Goal: Transaction & Acquisition: Purchase product/service

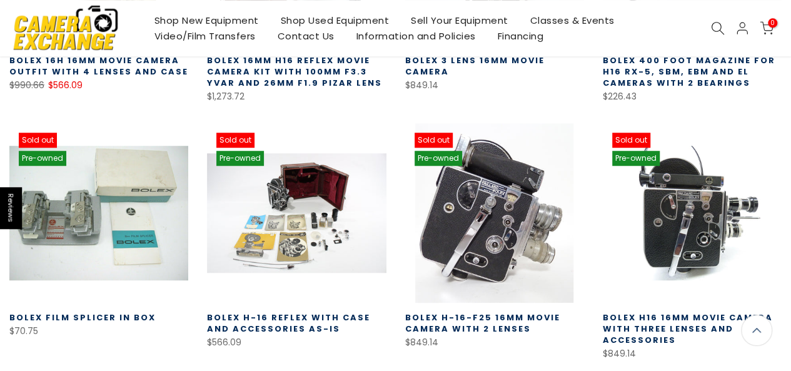
scroll to position [417, 0]
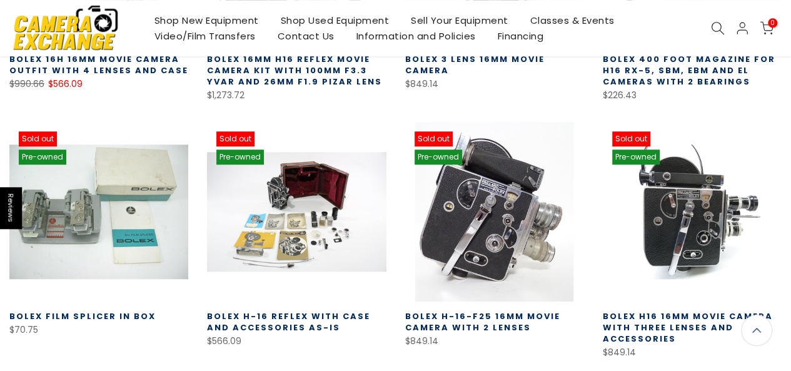
click at [215, 38] on link "Video/Film Transfers" at bounding box center [204, 36] width 123 height 16
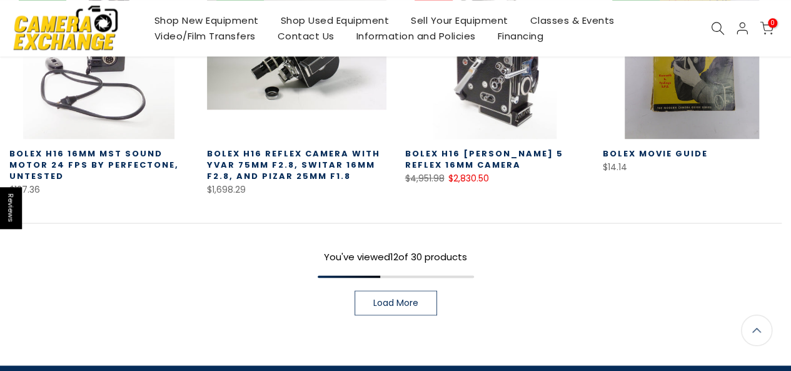
scroll to position [835, 0]
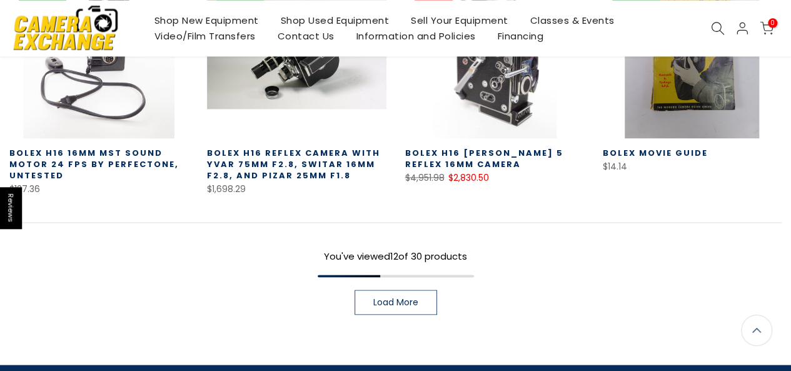
click at [400, 301] on span "Load More" at bounding box center [395, 302] width 45 height 9
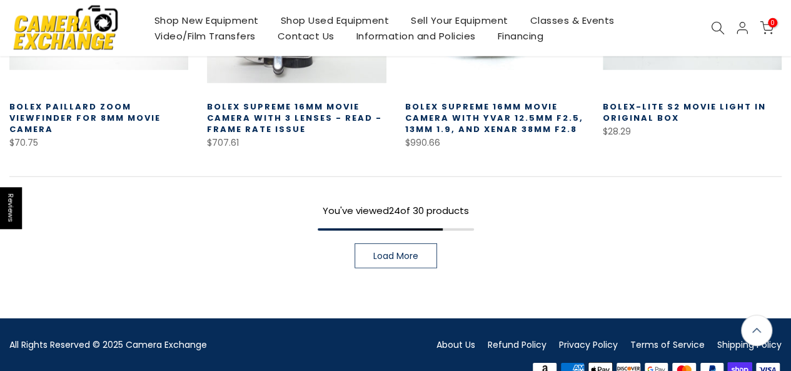
scroll to position [1640, 0]
click at [401, 251] on span "Load More" at bounding box center [395, 255] width 45 height 9
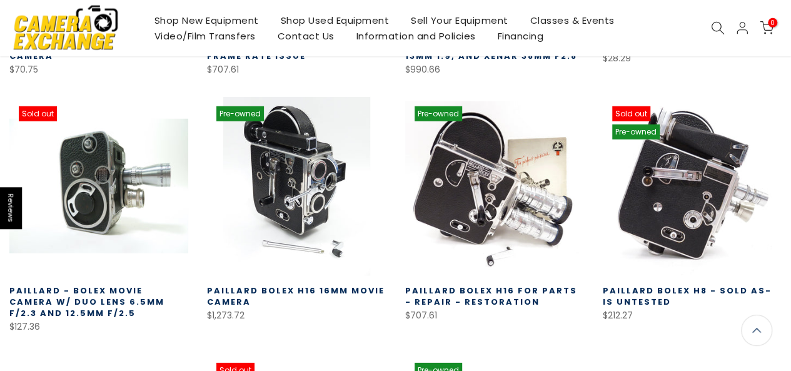
scroll to position [1715, 0]
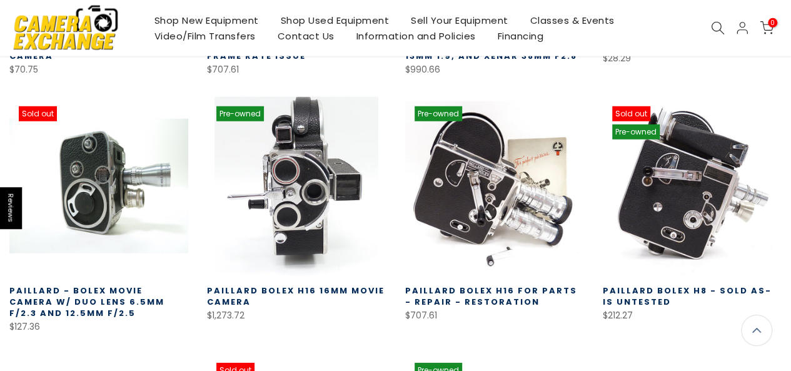
click at [296, 182] on link at bounding box center [296, 186] width 179 height 179
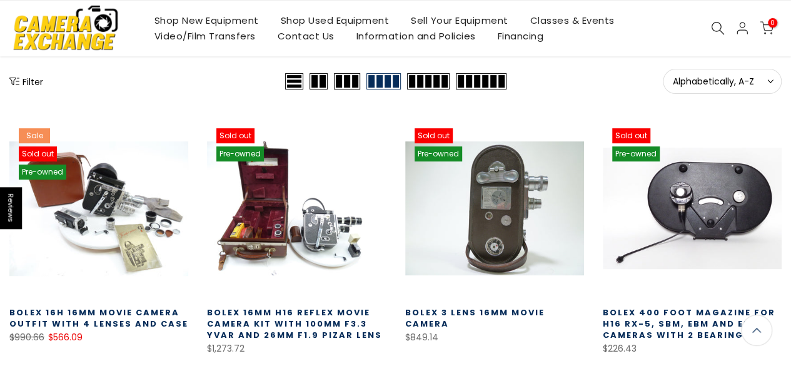
scroll to position [0, 0]
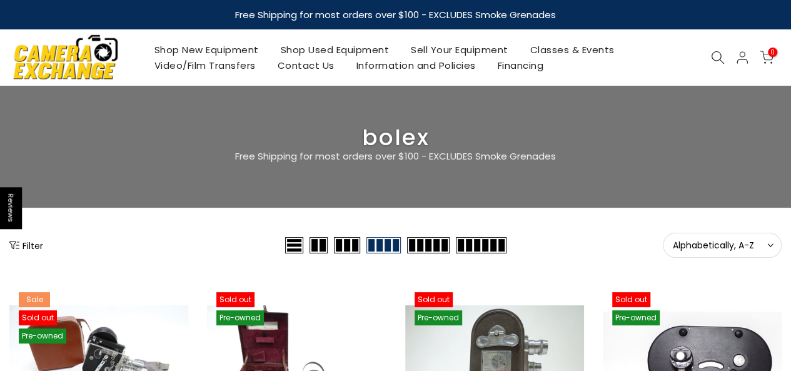
click at [303, 49] on link "Shop Used Equipment" at bounding box center [335, 50] width 131 height 16
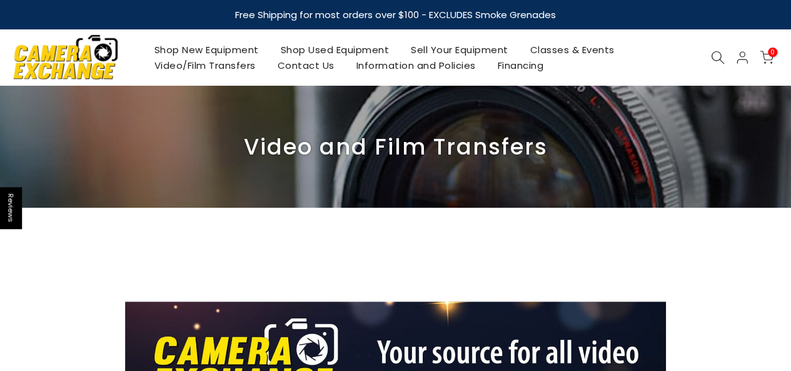
click at [55, 56] on img at bounding box center [66, 57] width 106 height 54
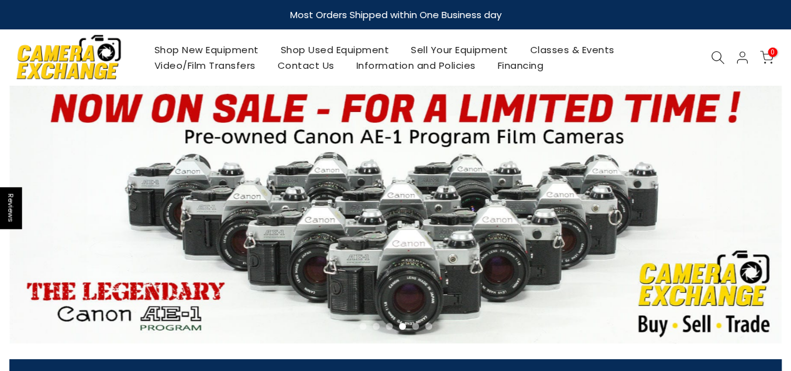
click at [719, 59] on icon at bounding box center [718, 58] width 14 height 14
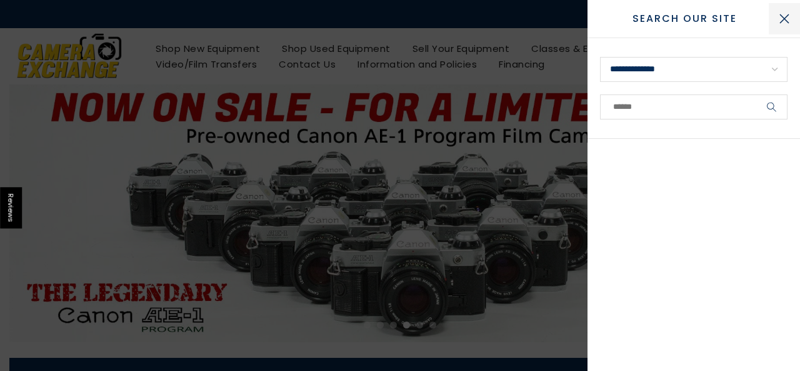
click at [780, 18] on button "Close Search" at bounding box center [784, 18] width 31 height 31
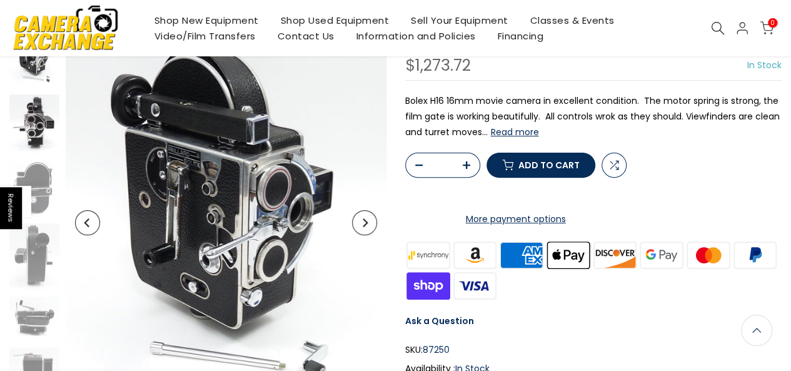
scroll to position [121, 0]
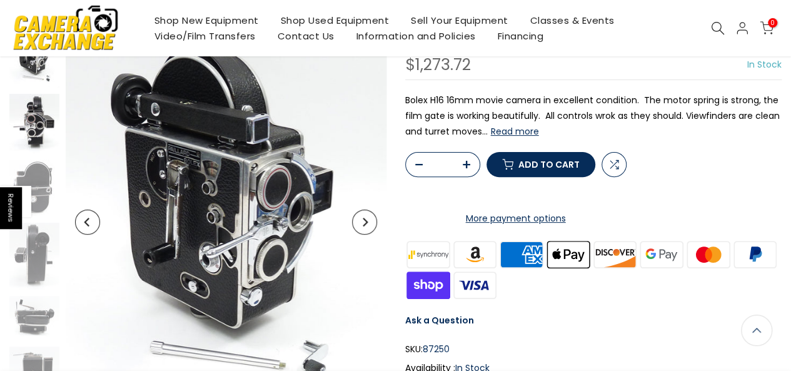
click at [30, 132] on img at bounding box center [34, 123] width 50 height 59
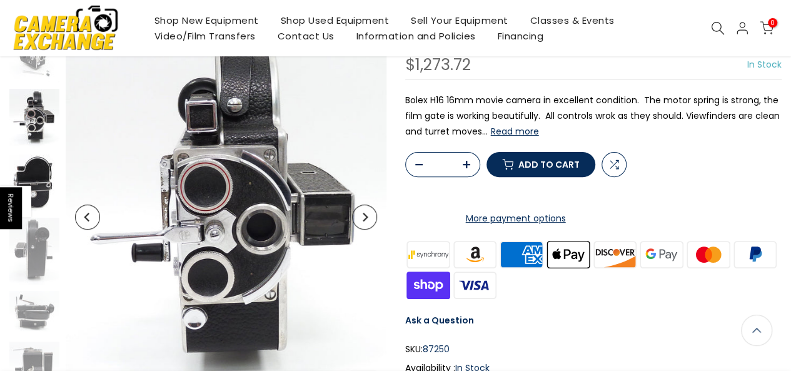
click at [38, 180] on img at bounding box center [34, 182] width 50 height 57
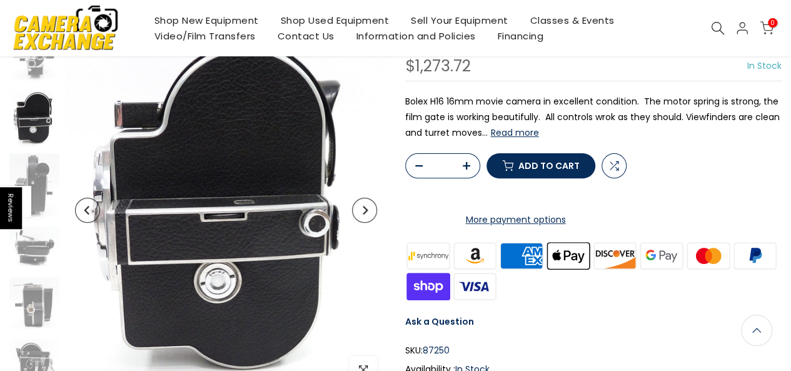
scroll to position [121, 0]
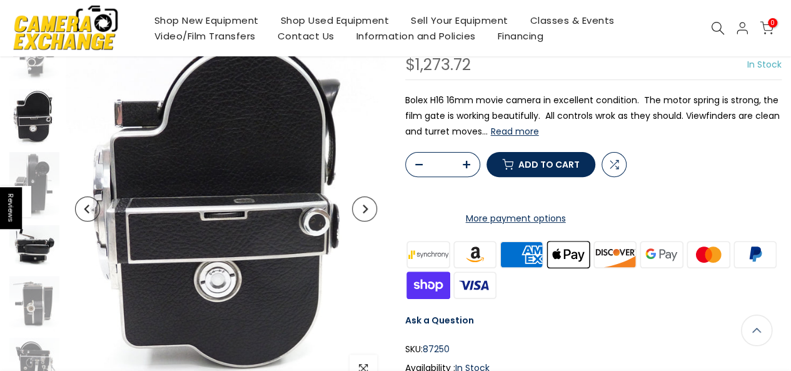
click at [43, 247] on img at bounding box center [34, 247] width 50 height 44
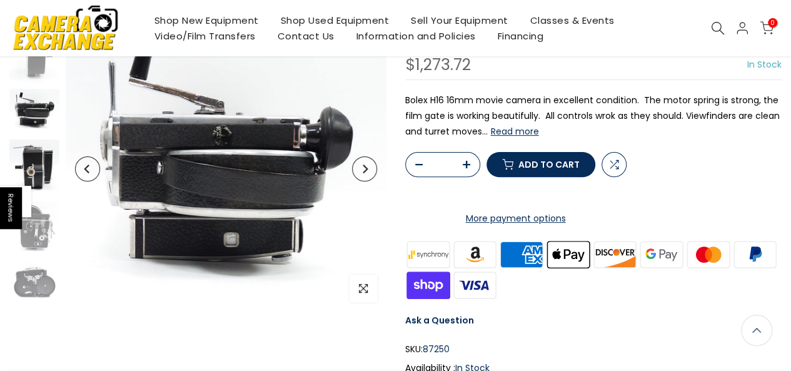
scroll to position [119, 0]
click at [36, 178] on img at bounding box center [34, 167] width 50 height 56
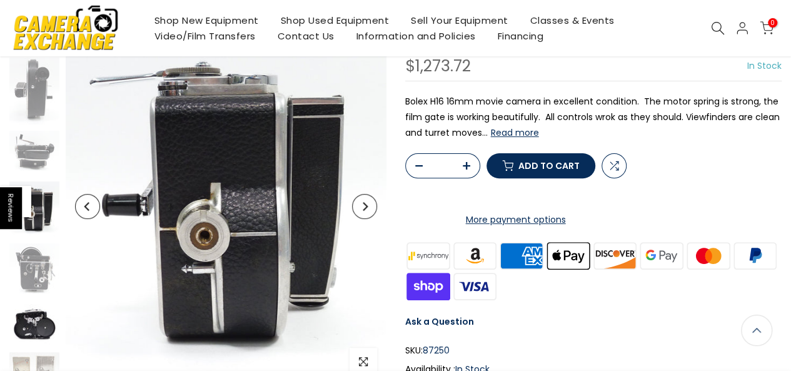
scroll to position [121, 0]
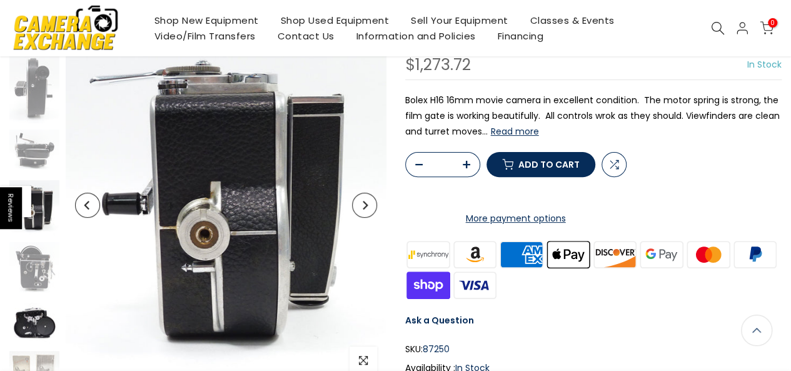
click at [38, 317] on img at bounding box center [34, 324] width 50 height 42
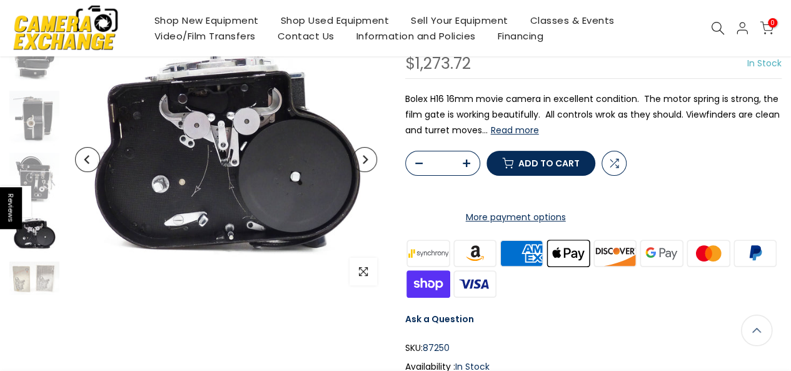
scroll to position [119, 0]
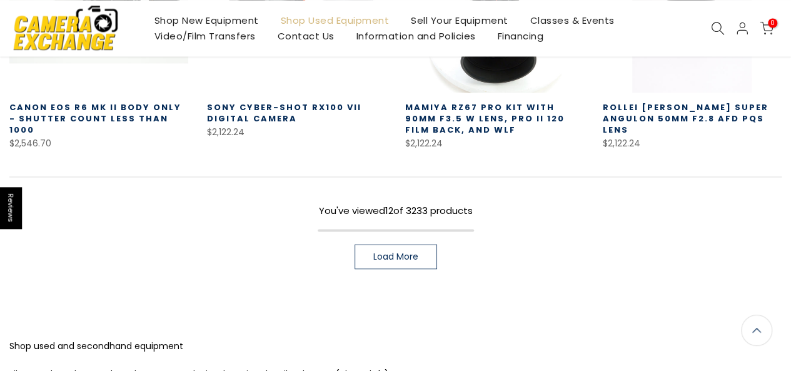
scroll to position [898, 0]
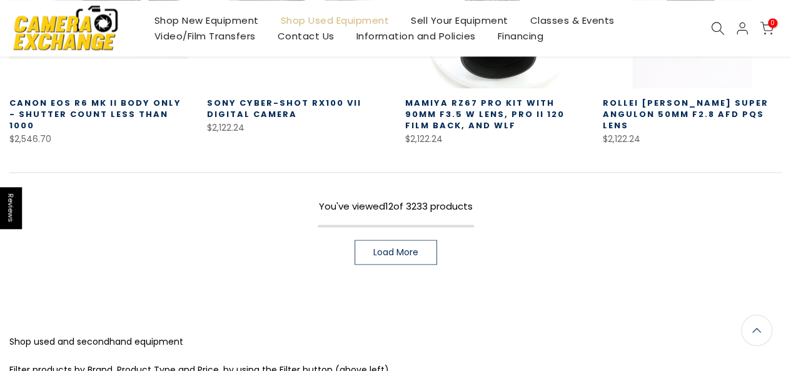
click at [411, 248] on span "Load More" at bounding box center [395, 252] width 45 height 9
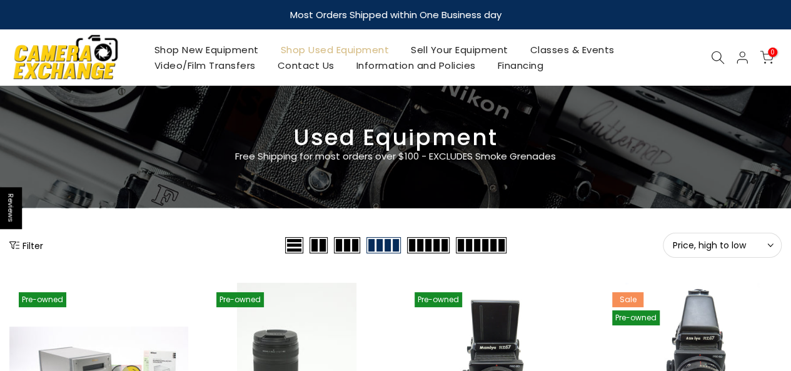
click at [28, 241] on button "Filter" at bounding box center [26, 245] width 34 height 13
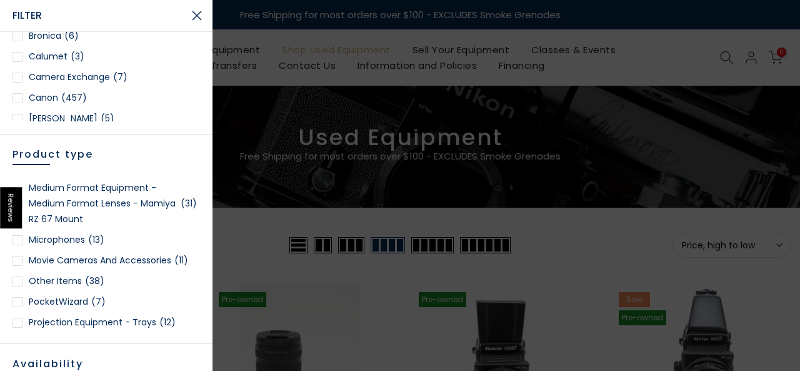
scroll to position [2566, 0]
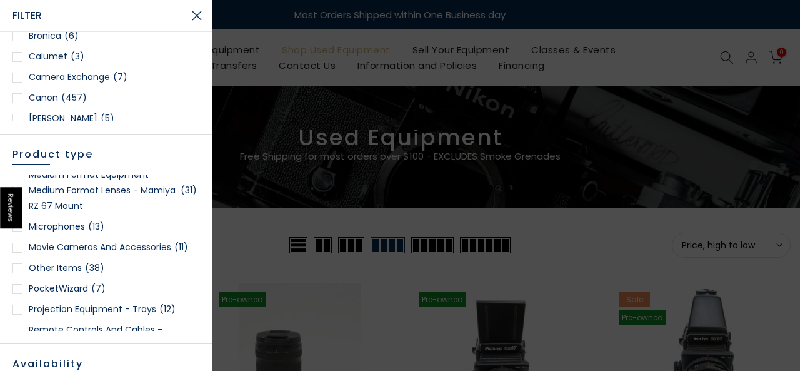
click at [89, 255] on link "Movie Cameras and Accessories (11)" at bounding box center [107, 248] width 188 height 16
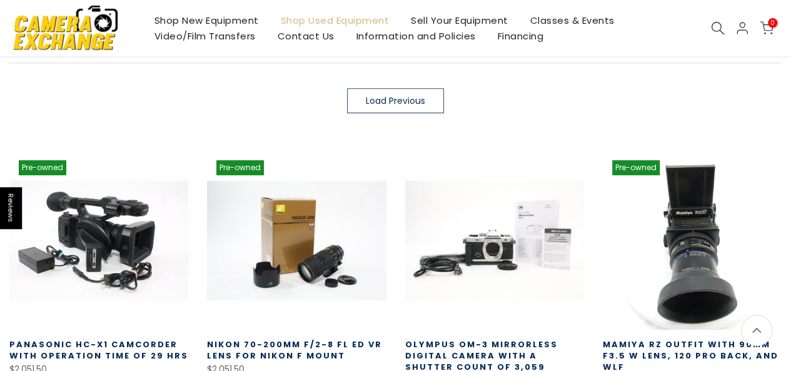
scroll to position [898, 0]
